Goal: Transaction & Acquisition: Purchase product/service

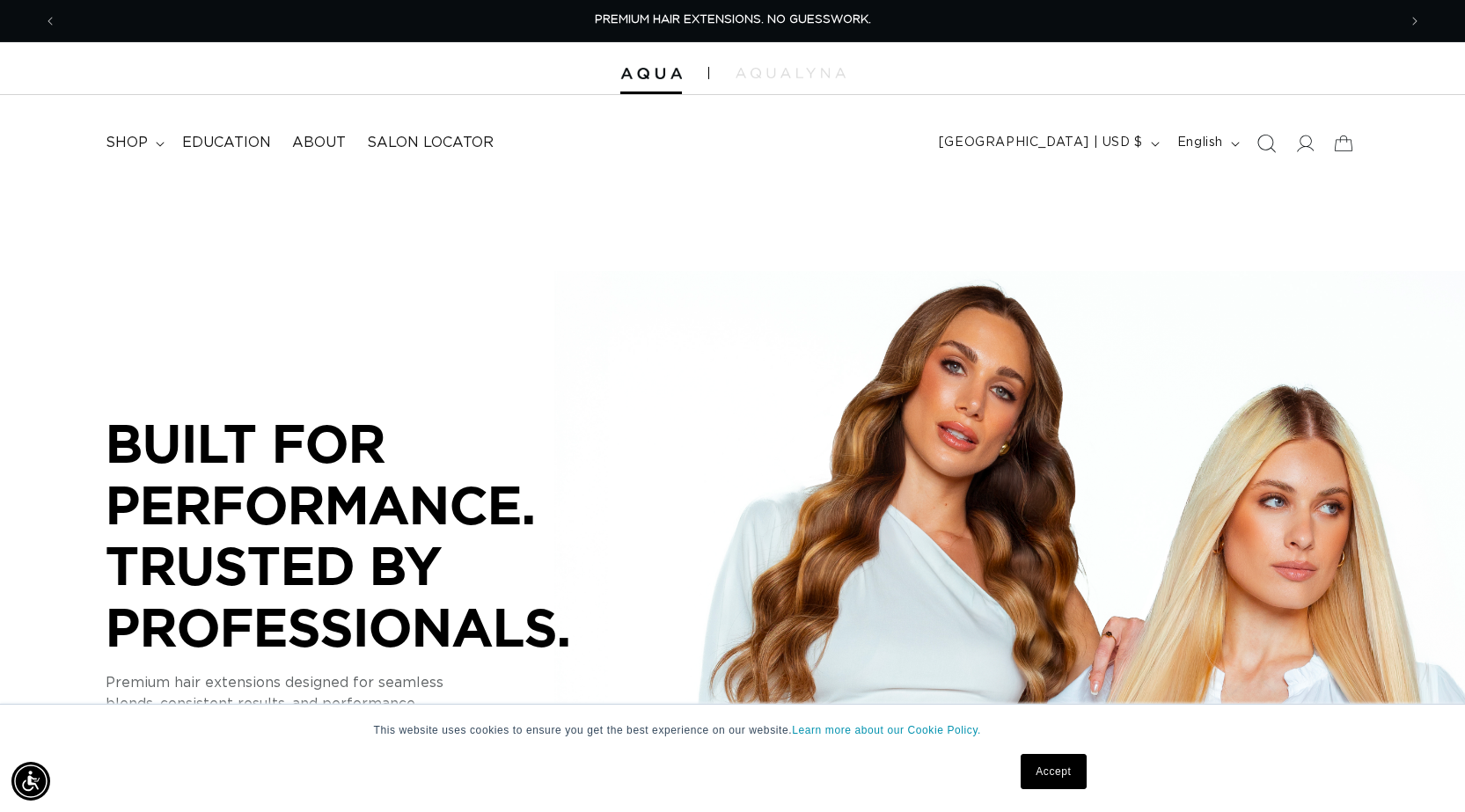
click at [1263, 141] on icon "Search" at bounding box center [1265, 143] width 19 height 19
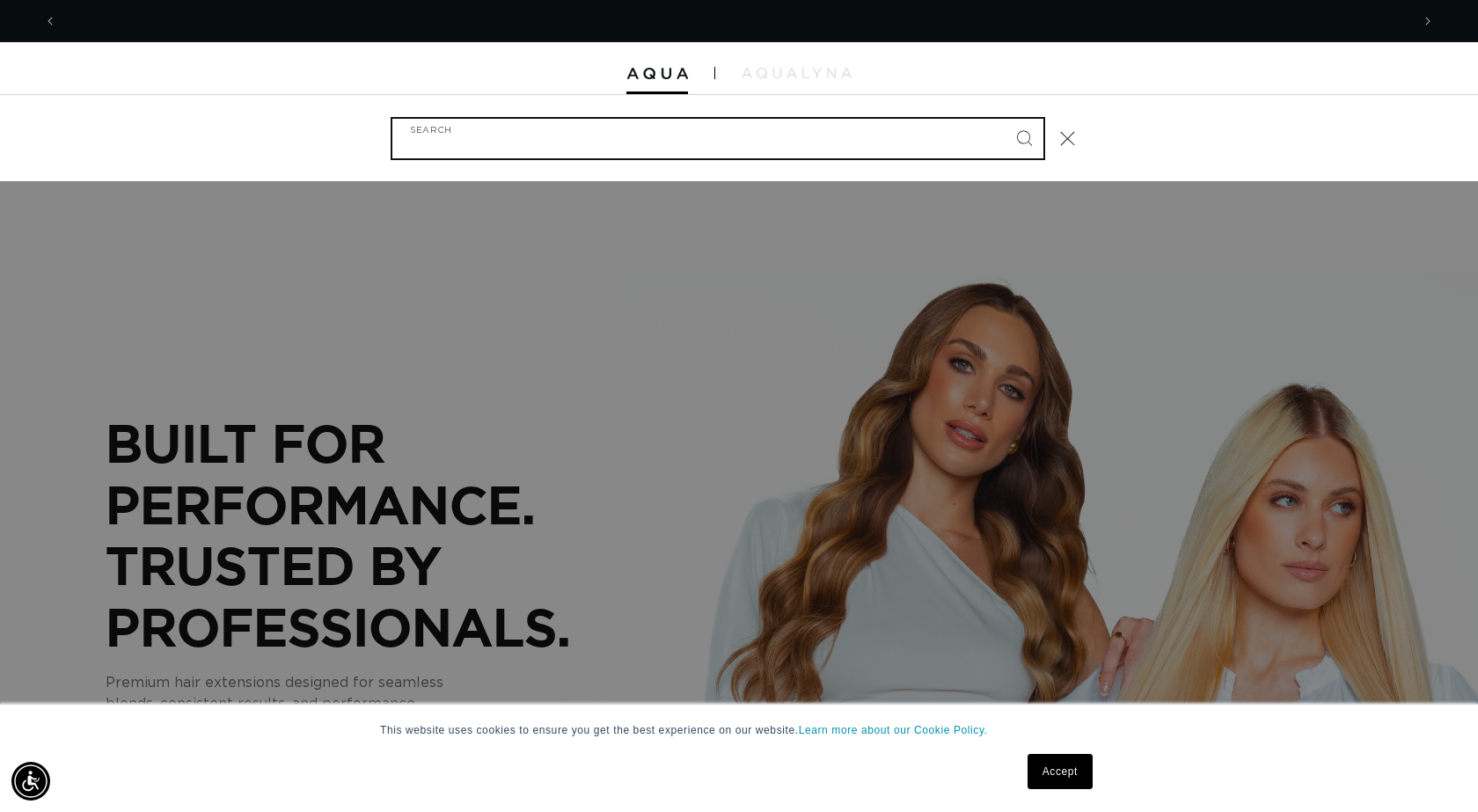
scroll to position [0, 1353]
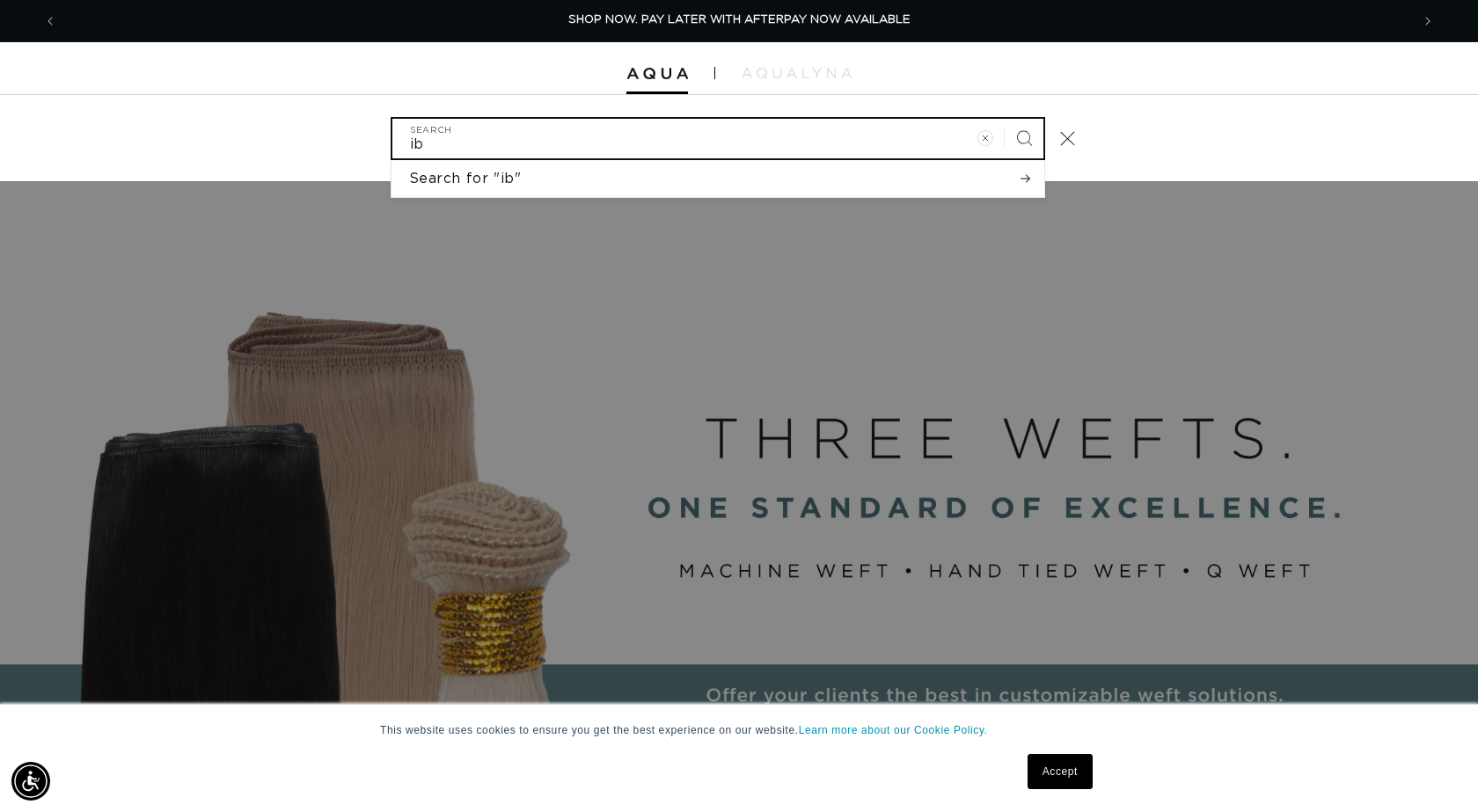
type input "i"
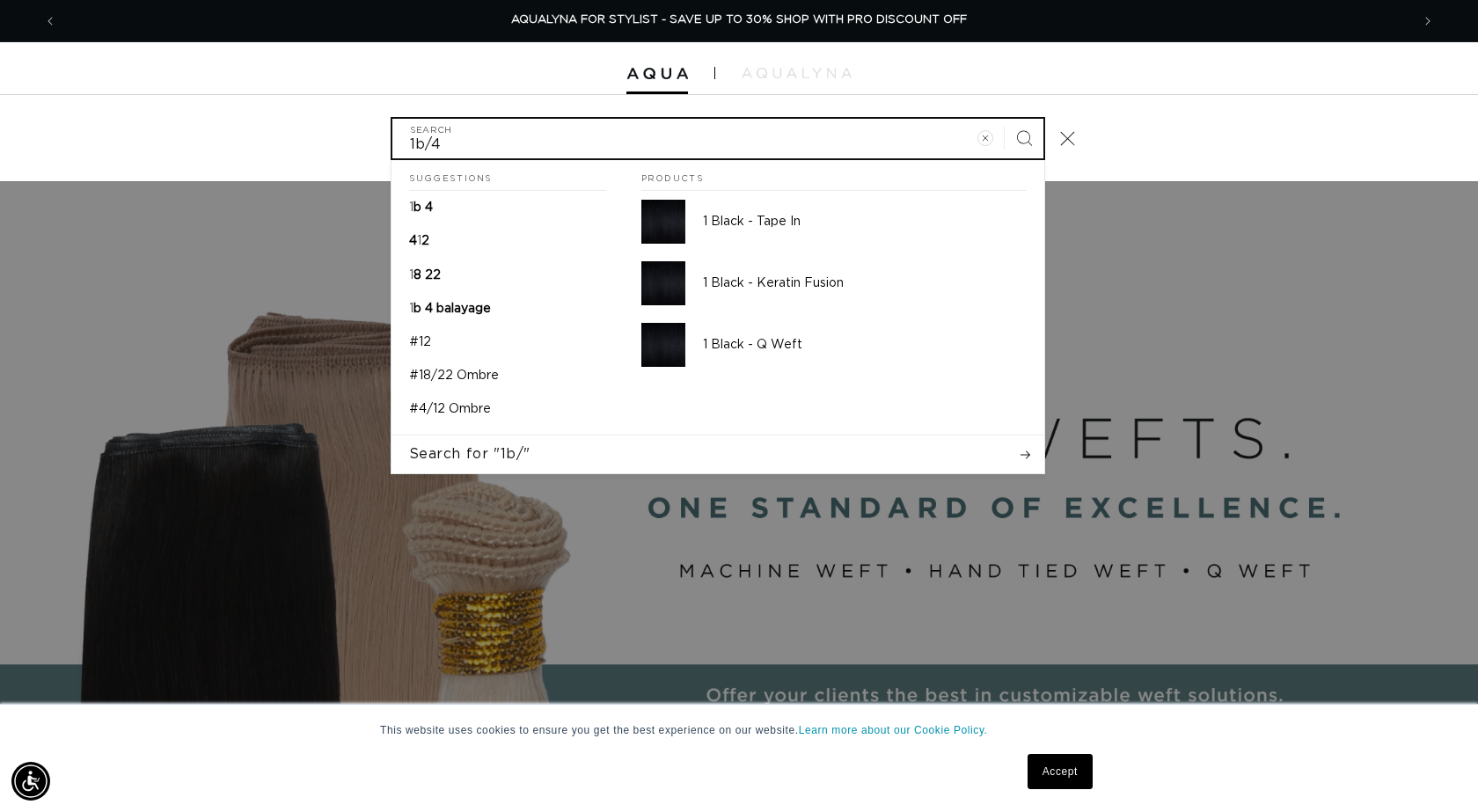
type input "1b/4"
click at [1004, 119] on button "Search" at bounding box center [1023, 138] width 39 height 39
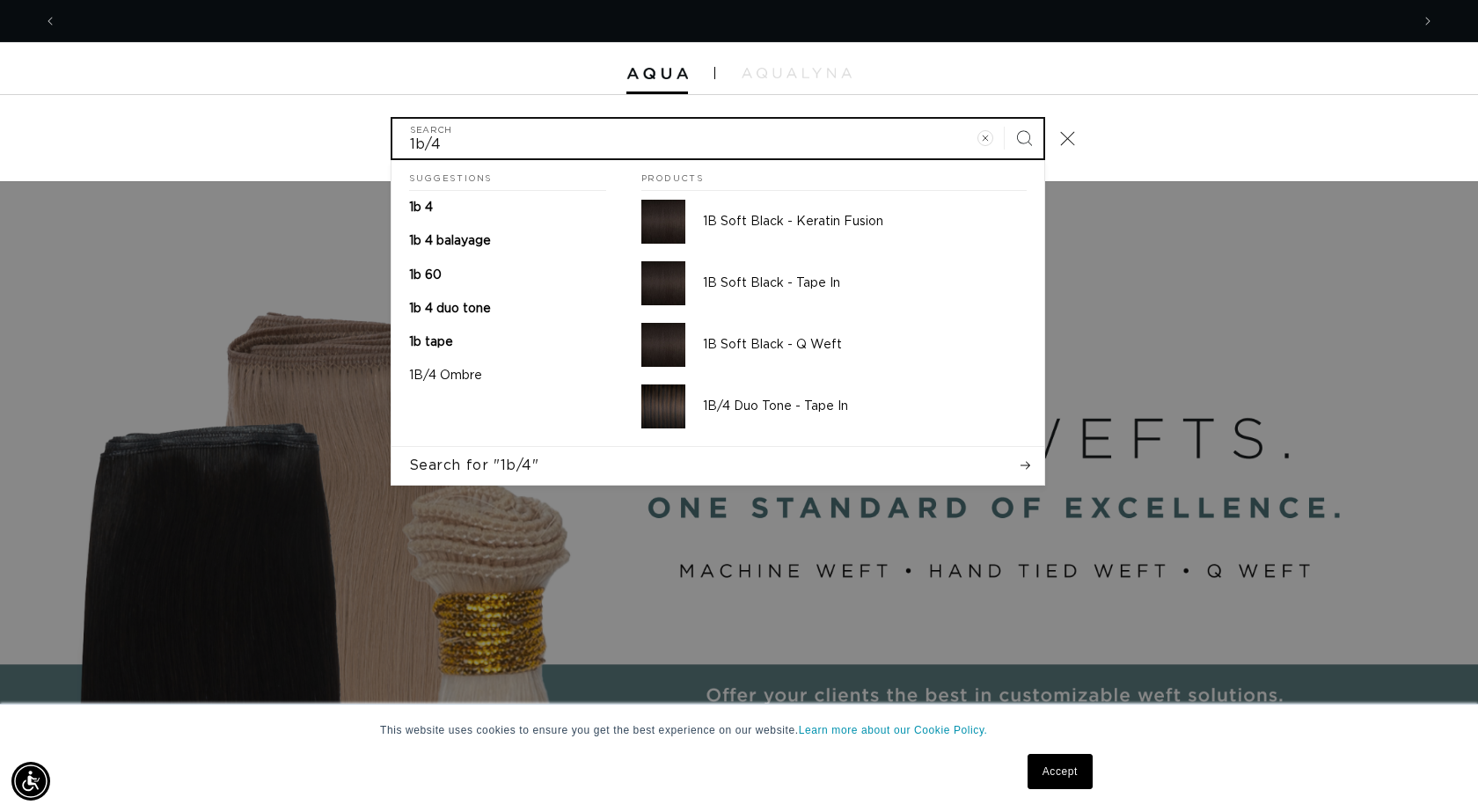
scroll to position [0, 0]
